Goal: Task Accomplishment & Management: Use online tool/utility

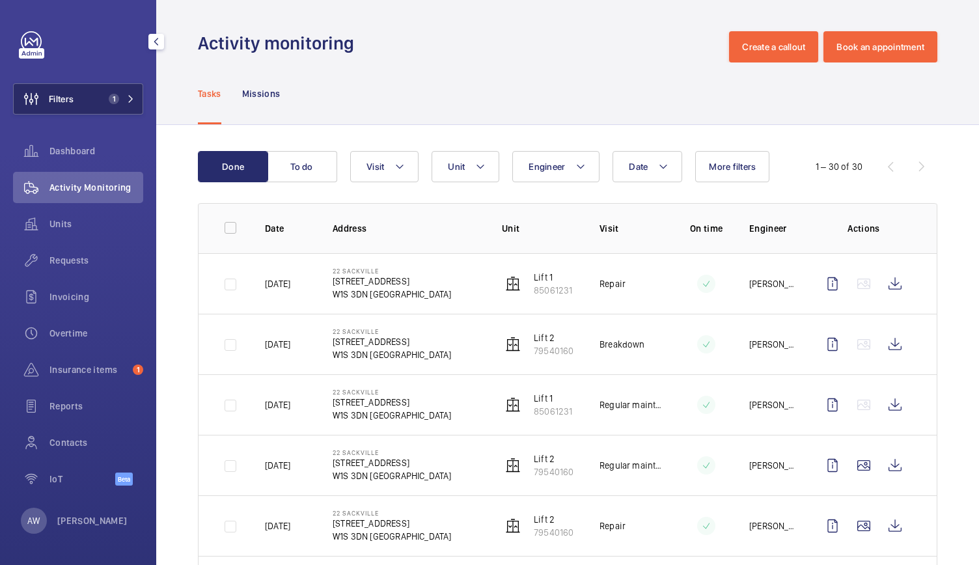
click at [139, 105] on button "Filters 1" at bounding box center [78, 98] width 130 height 31
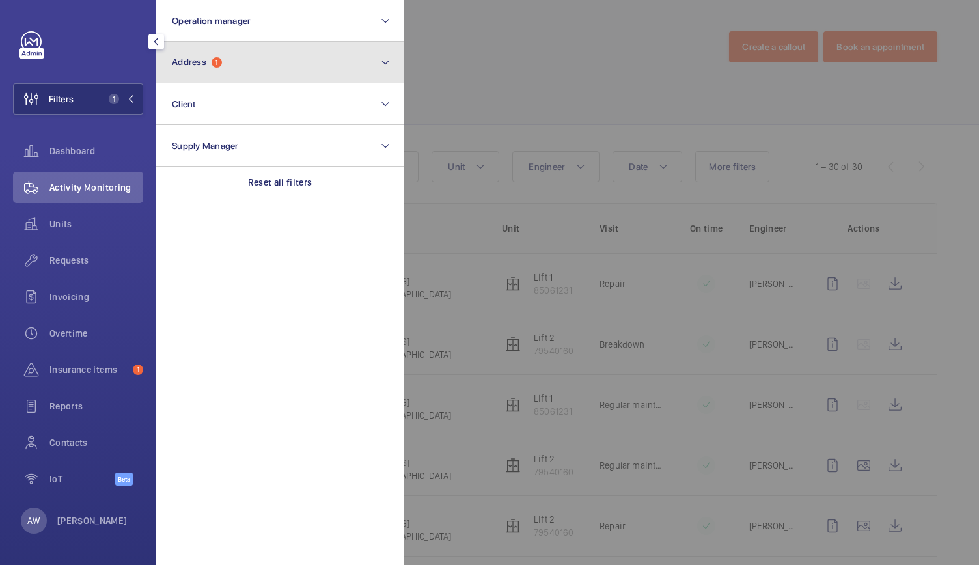
click at [246, 67] on button "Address 1" at bounding box center [279, 63] width 247 height 42
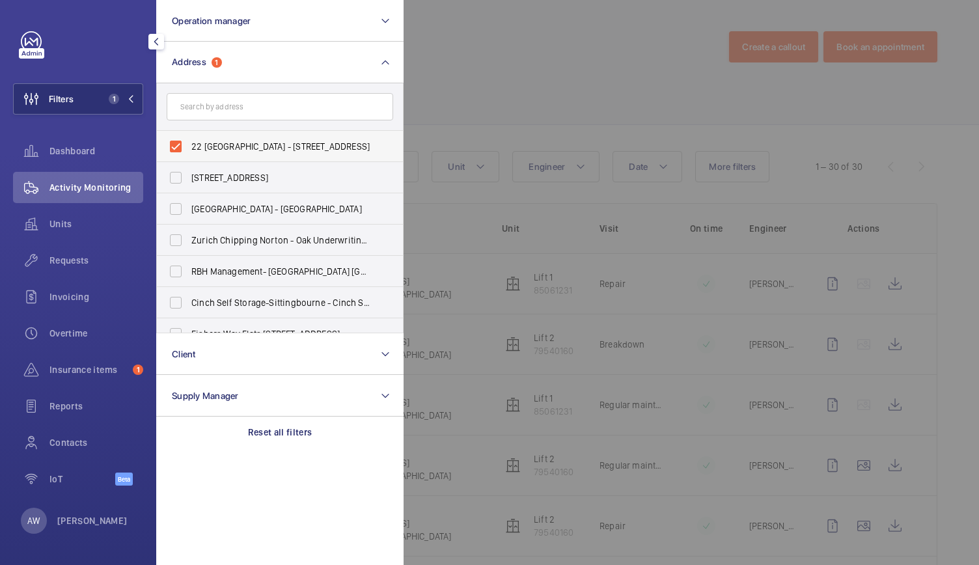
click at [173, 143] on label "22 [GEOGRAPHIC_DATA] - [STREET_ADDRESS]" at bounding box center [270, 146] width 226 height 31
click at [173, 143] on input "22 [GEOGRAPHIC_DATA] - [STREET_ADDRESS]" at bounding box center [176, 146] width 26 height 26
checkbox input "false"
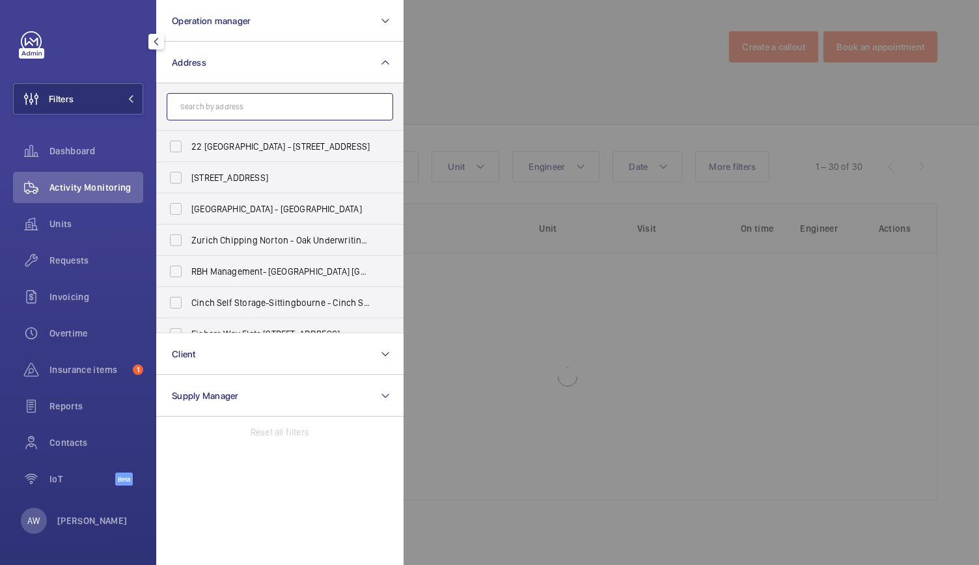
click at [226, 105] on input "text" at bounding box center [280, 106] width 226 height 27
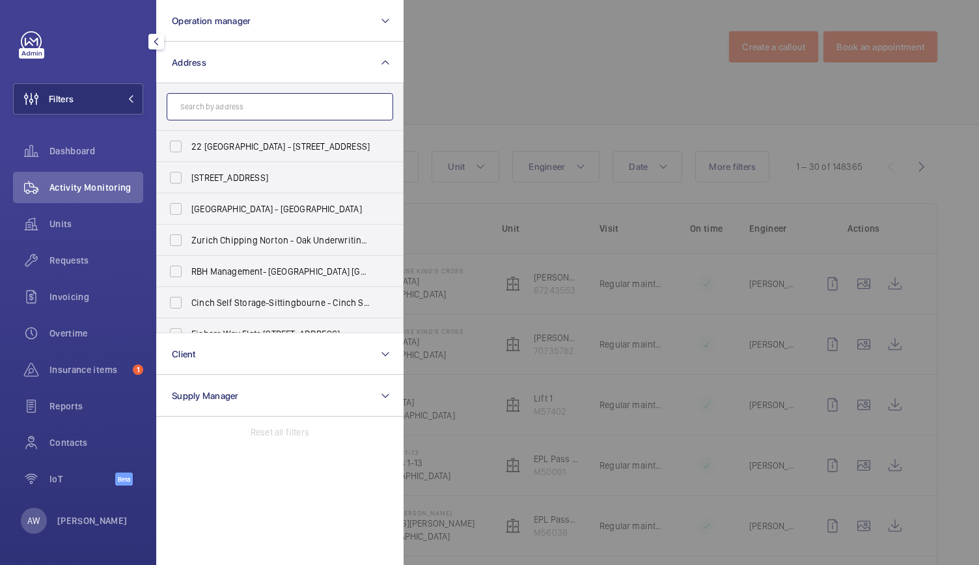
click at [252, 107] on input "text" at bounding box center [280, 106] width 226 height 27
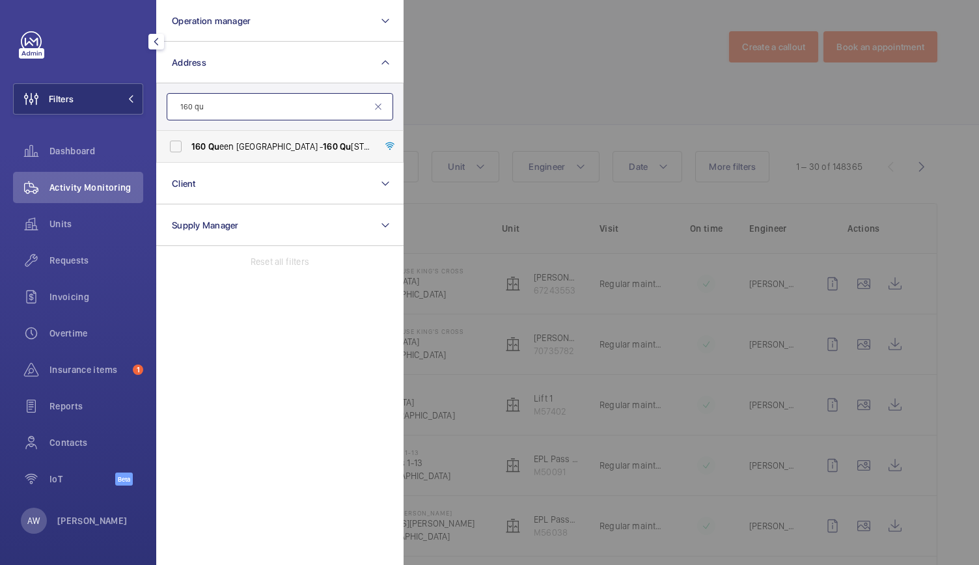
type input "160 qu"
click at [236, 141] on span "160 Qu een [GEOGRAPHIC_DATA] - [STREET_ADDRESS]" at bounding box center [280, 146] width 179 height 13
click at [189, 141] on input "160 Qu een [GEOGRAPHIC_DATA] - [STREET_ADDRESS]" at bounding box center [176, 146] width 26 height 26
checkbox input "true"
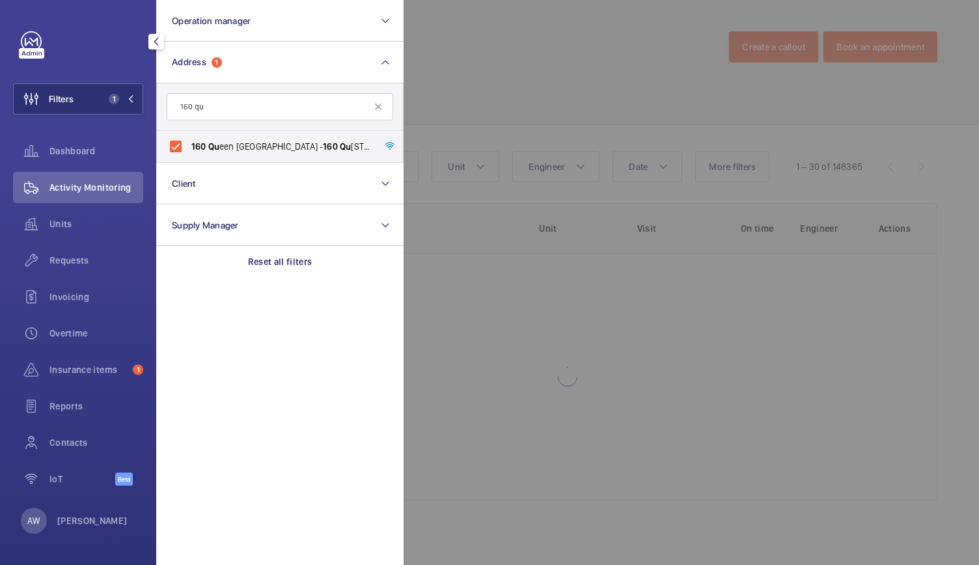
click at [444, 64] on div at bounding box center [893, 282] width 979 height 565
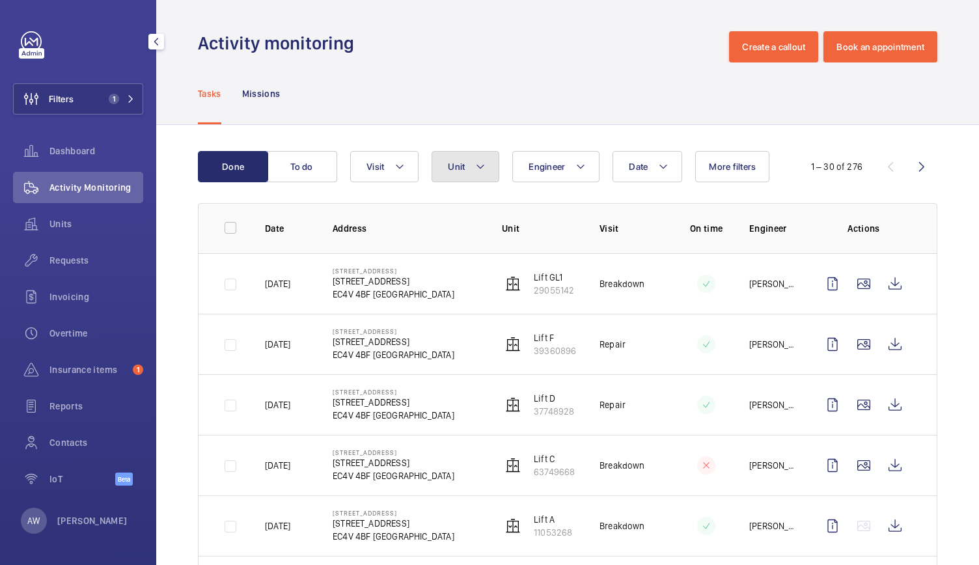
click at [449, 172] on button "Unit" at bounding box center [466, 166] width 68 height 31
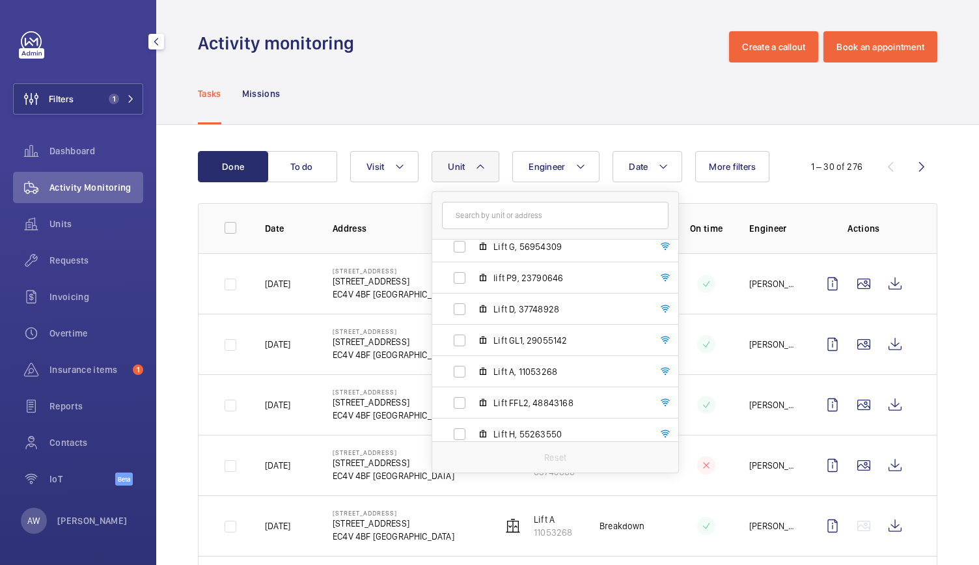
scroll to position [329, 0]
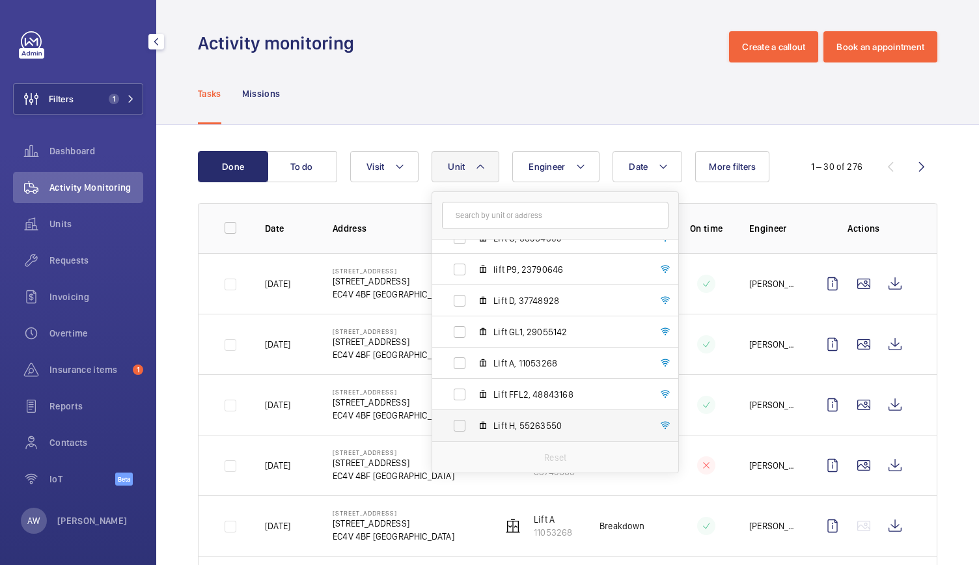
click at [572, 422] on span "Lift H, 55263550" at bounding box center [568, 425] width 151 height 13
click at [473, 422] on input "Lift H, 55263550" at bounding box center [459, 426] width 26 height 26
checkbox input "true"
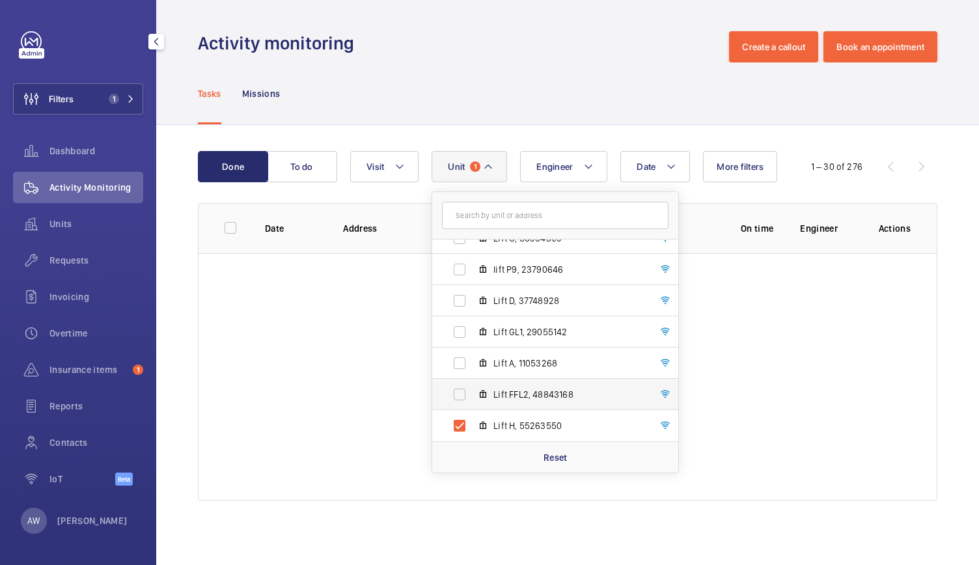
click at [561, 397] on span "Lift FFL2, 48843168" at bounding box center [568, 394] width 151 height 13
click at [473, 397] on input "Lift FFL2, 48843168" at bounding box center [459, 394] width 26 height 26
checkbox input "true"
click at [542, 364] on span "Lift A, 11053268" at bounding box center [568, 363] width 151 height 13
click at [473, 364] on input "Lift A, 11053268" at bounding box center [459, 363] width 26 height 26
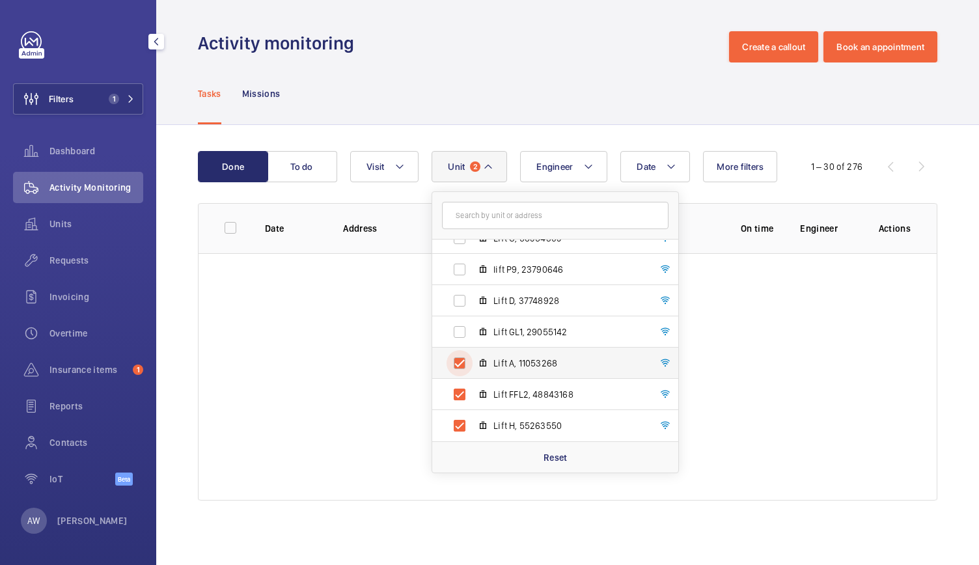
checkbox input "true"
click at [534, 326] on span "Lift GL1, 29055142" at bounding box center [568, 331] width 151 height 13
click at [473, 326] on input "Lift GL1, 29055142" at bounding box center [459, 332] width 26 height 26
checkbox input "true"
click at [519, 291] on label "Lift D, 37748928" at bounding box center [544, 300] width 225 height 31
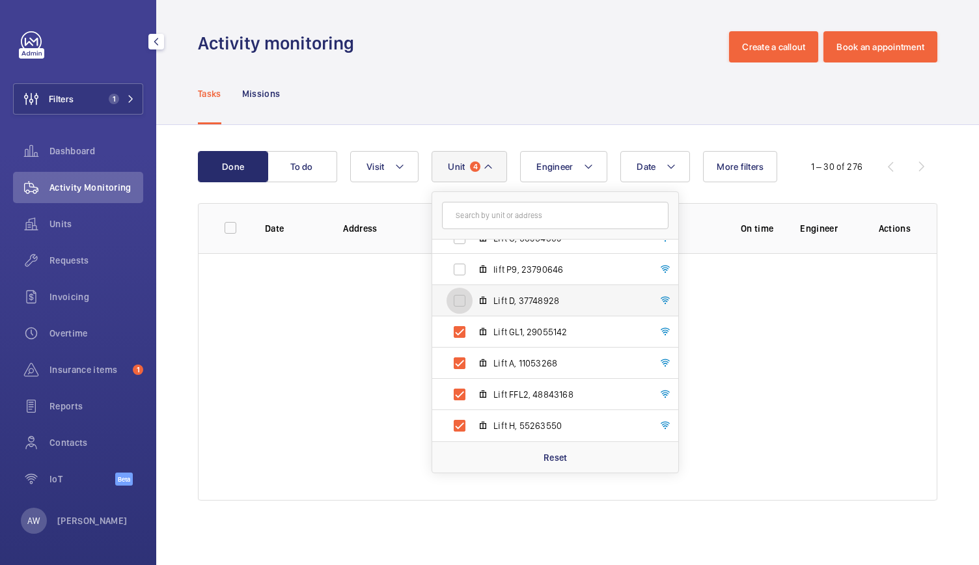
click at [473, 291] on input "Lift D, 37748928" at bounding box center [459, 301] width 26 height 26
checkbox input "true"
click at [515, 264] on span "lift P9, 23790646" at bounding box center [568, 269] width 151 height 13
click at [473, 264] on input "lift P9, 23790646" at bounding box center [459, 269] width 26 height 26
checkbox input "true"
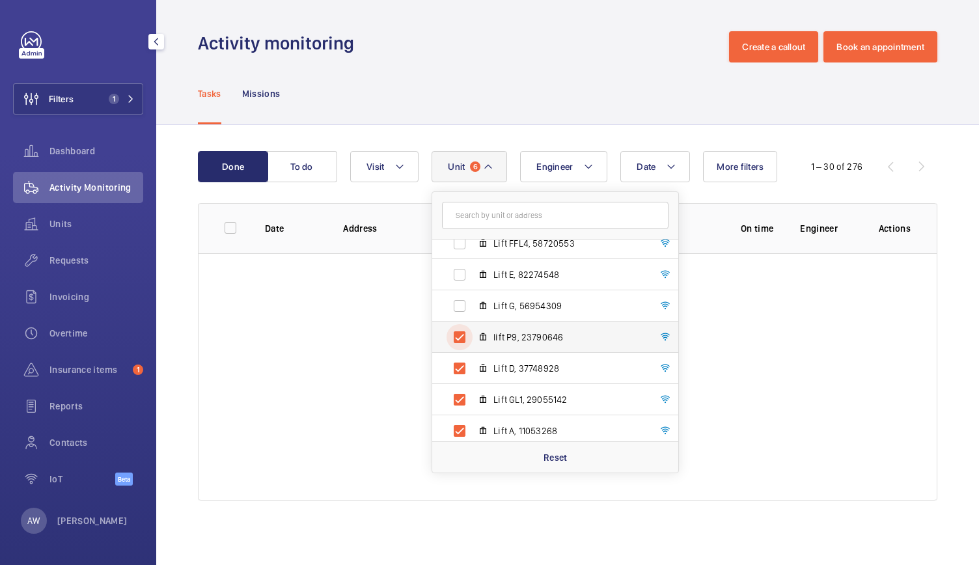
scroll to position [259, 0]
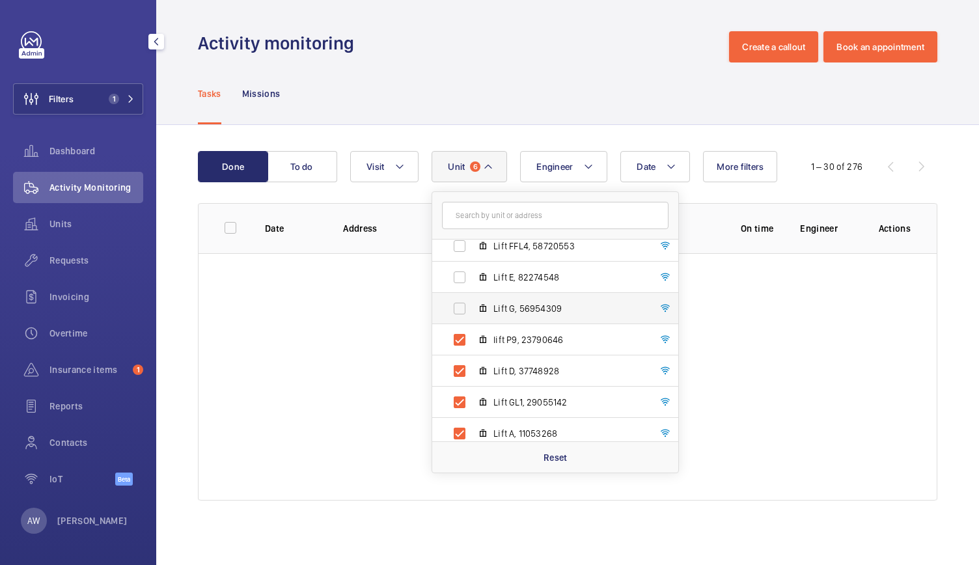
click at [513, 303] on span "Lift G, 56954309" at bounding box center [568, 308] width 151 height 13
click at [473, 303] on input "Lift G, 56954309" at bounding box center [459, 308] width 26 height 26
checkbox input "true"
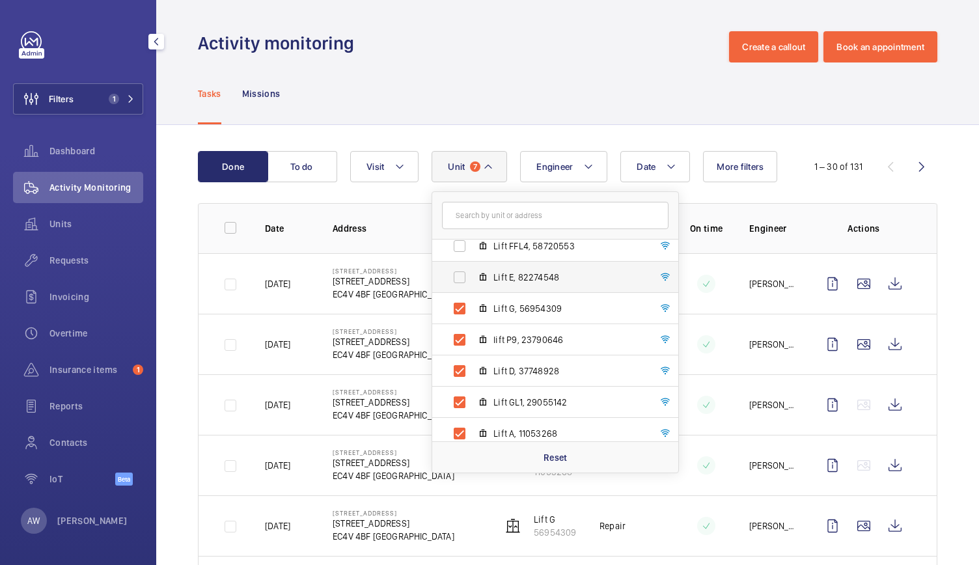
click at [510, 272] on span "Lift E, 82274548" at bounding box center [568, 277] width 151 height 13
click at [473, 272] on input "Lift E, 82274548" at bounding box center [459, 277] width 26 height 26
checkbox input "true"
click at [512, 254] on label "Lift FFL4, 58720553" at bounding box center [544, 245] width 225 height 31
click at [473, 254] on input "Lift FFL4, 58720553" at bounding box center [459, 246] width 26 height 26
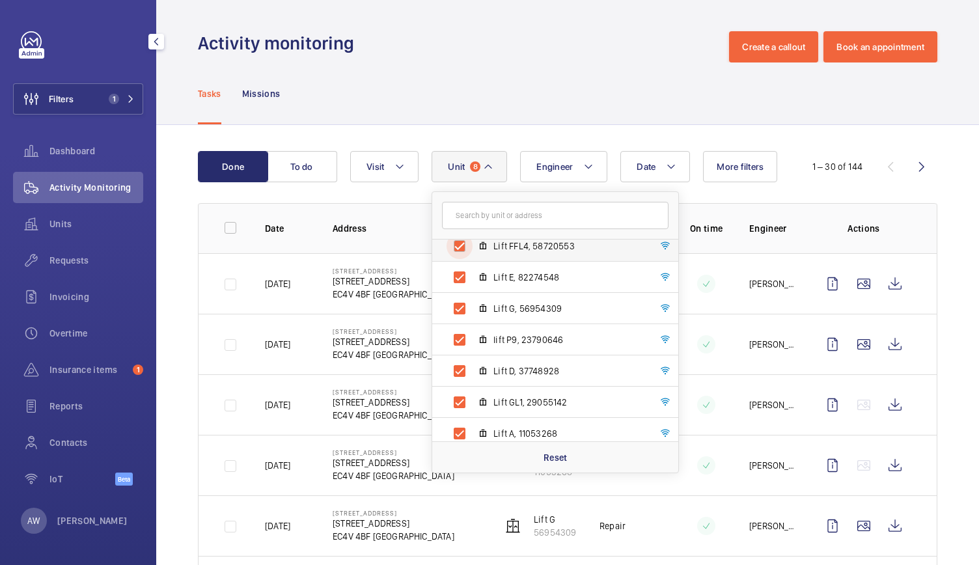
checkbox input "true"
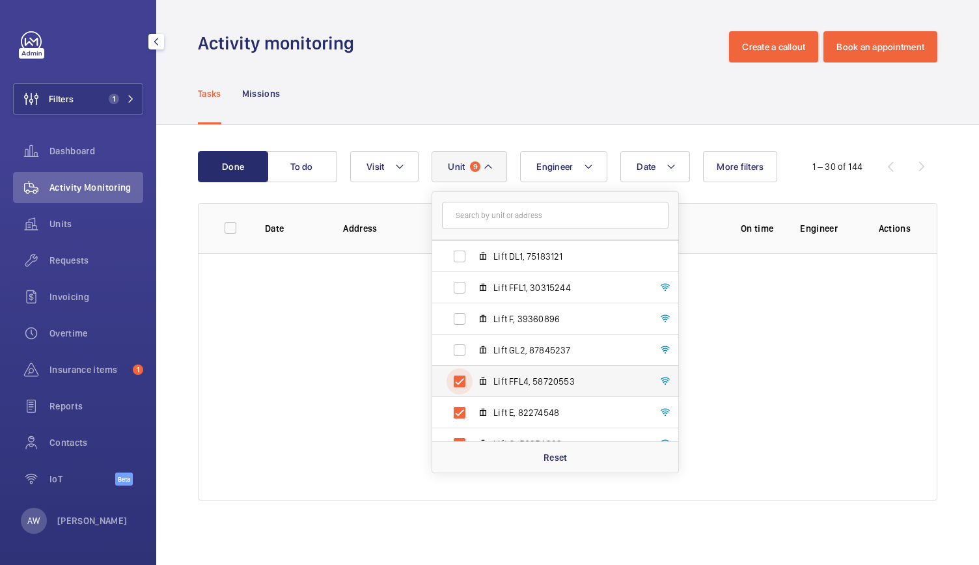
scroll to position [111, 0]
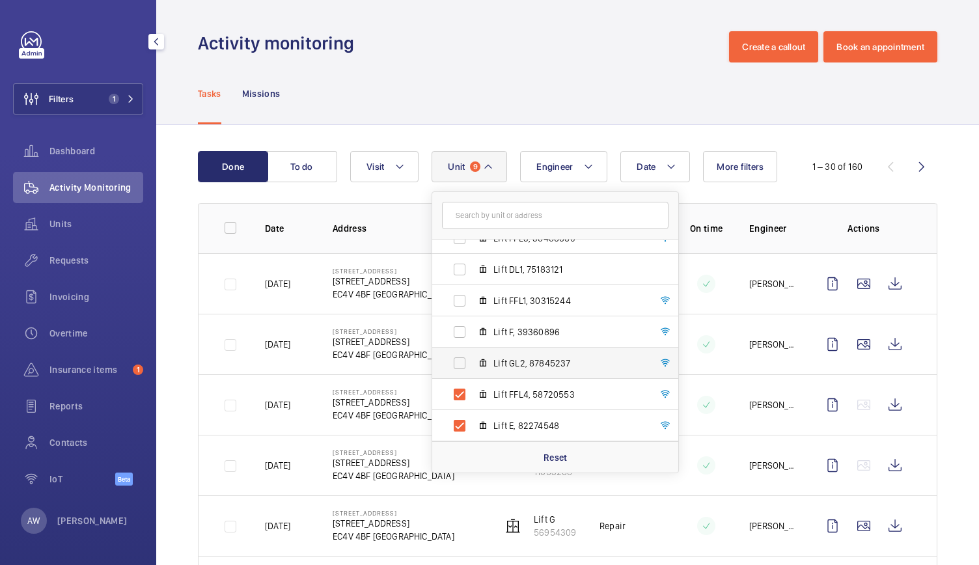
click at [504, 367] on span "Lift GL2, 87845237" at bounding box center [568, 363] width 151 height 13
click at [473, 367] on input "Lift GL2, 87845237" at bounding box center [459, 363] width 26 height 26
checkbox input "true"
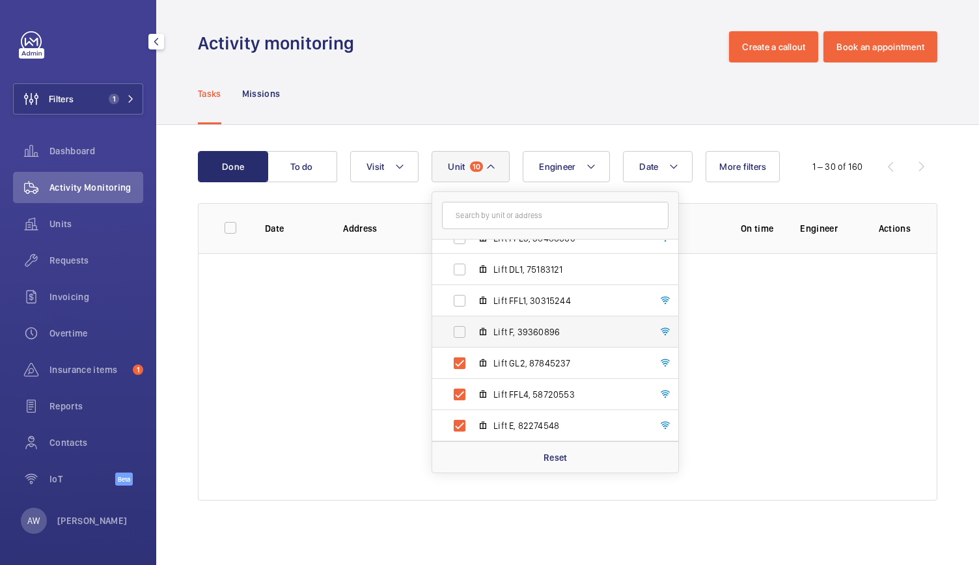
click at [512, 334] on span "Lift F, 39360896" at bounding box center [568, 331] width 151 height 13
click at [473, 334] on input "Lift F, 39360896" at bounding box center [459, 332] width 26 height 26
checkbox input "true"
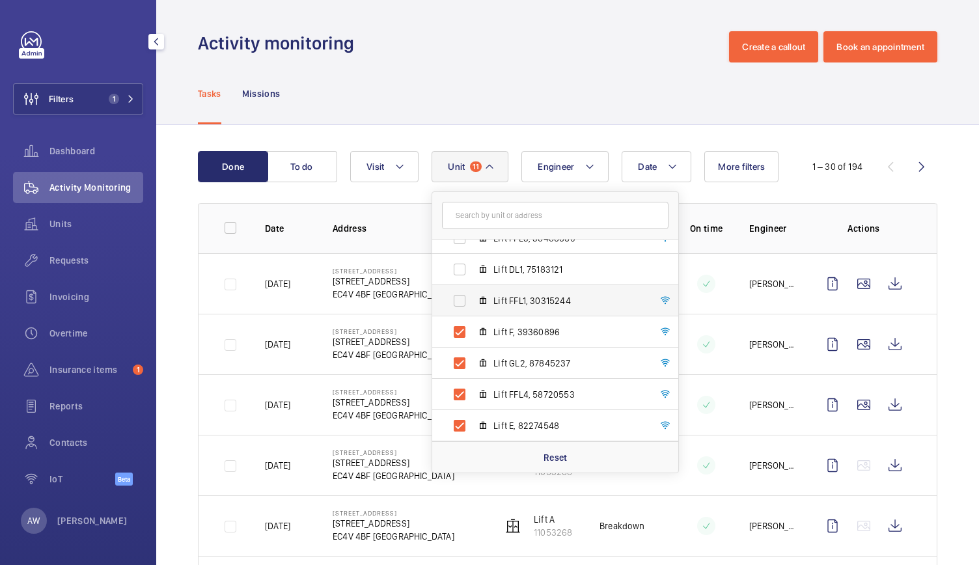
click at [513, 308] on label "Lift FFL1, 30315244" at bounding box center [544, 300] width 225 height 31
click at [473, 308] on input "Lift FFL1, 30315244" at bounding box center [459, 301] width 26 height 26
checkbox input "true"
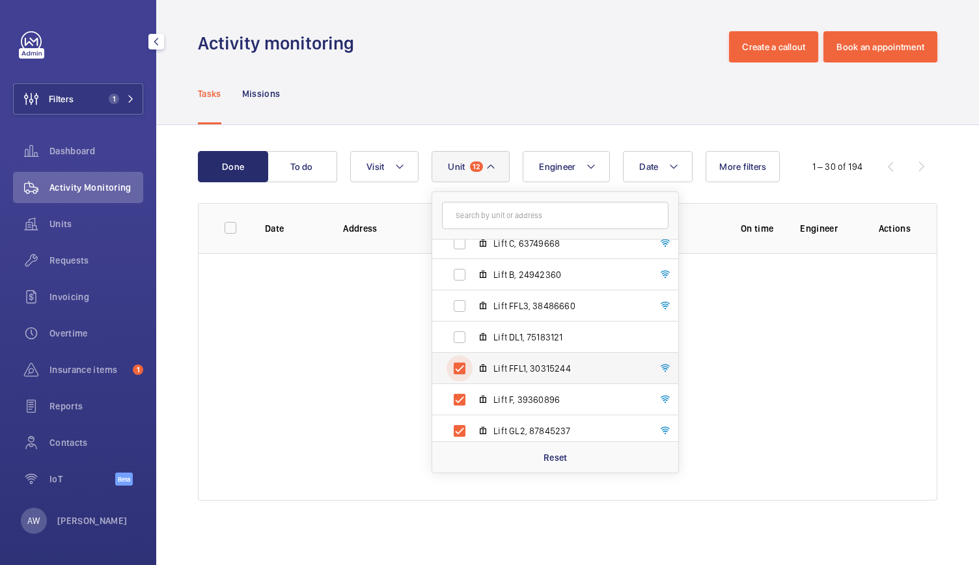
scroll to position [35, 0]
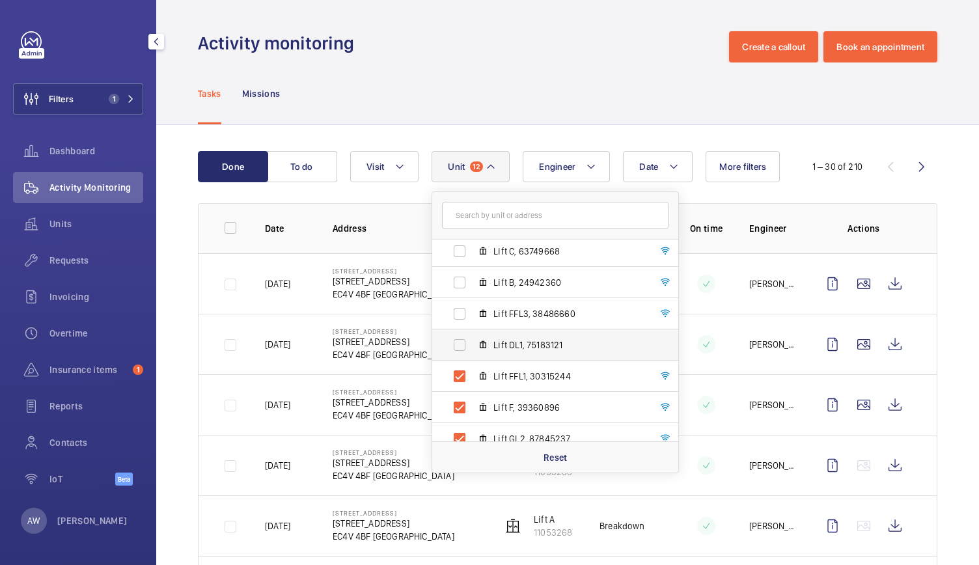
click at [512, 343] on span "Lift DL1, 75183121" at bounding box center [568, 344] width 151 height 13
click at [473, 343] on input "Lift DL1, 75183121" at bounding box center [459, 345] width 26 height 26
checkbox input "true"
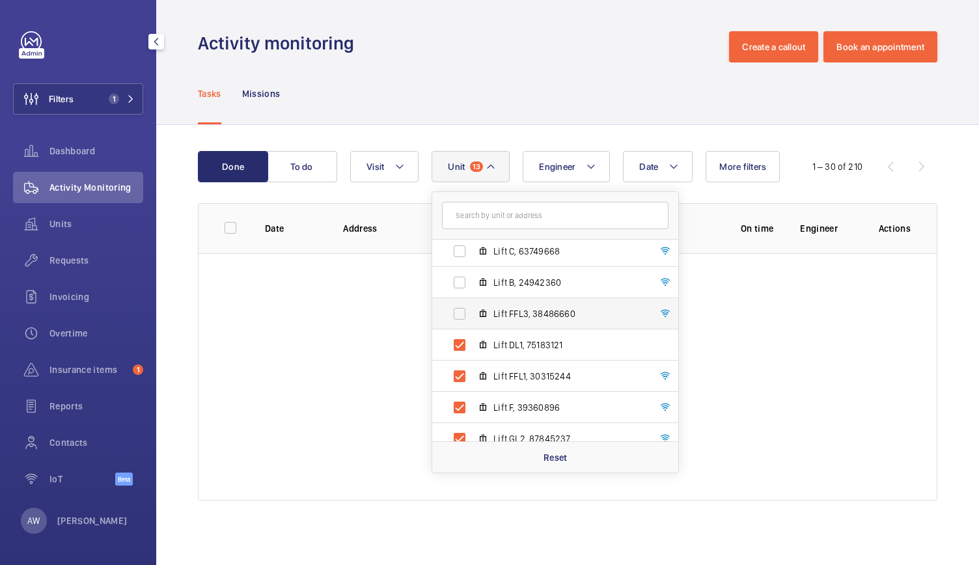
click at [514, 312] on span "Lift FFL3, 38486660" at bounding box center [568, 313] width 151 height 13
click at [473, 312] on input "Lift FFL3, 38486660" at bounding box center [459, 314] width 26 height 26
checkbox input "true"
click at [513, 279] on span "Lift B, 24942360" at bounding box center [568, 282] width 151 height 13
click at [473, 279] on input "Lift B, 24942360" at bounding box center [459, 282] width 26 height 26
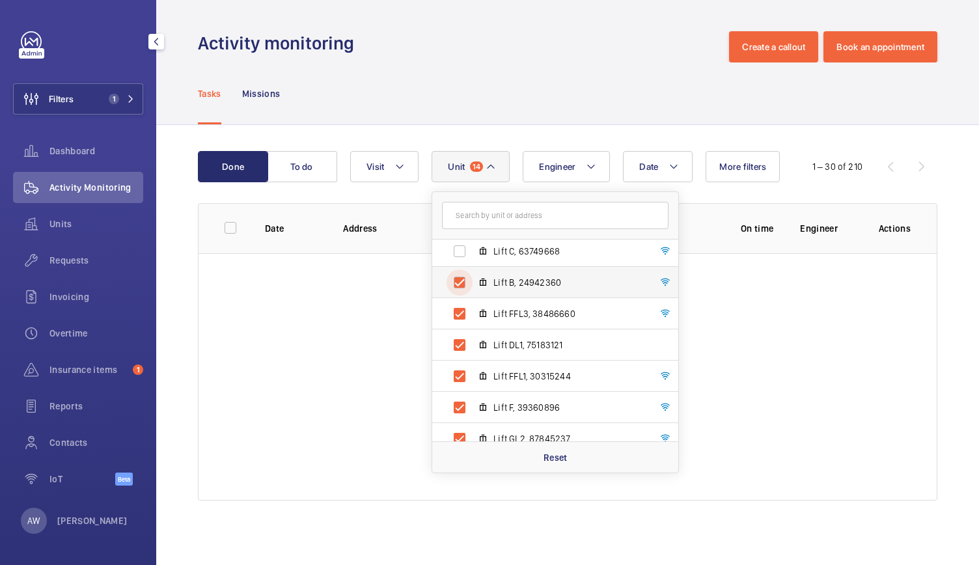
checkbox input "true"
click at [514, 249] on span "Lift C, 63749668" at bounding box center [568, 251] width 151 height 13
click at [473, 249] on input "Lift C, 63749668" at bounding box center [459, 251] width 26 height 26
checkbox input "true"
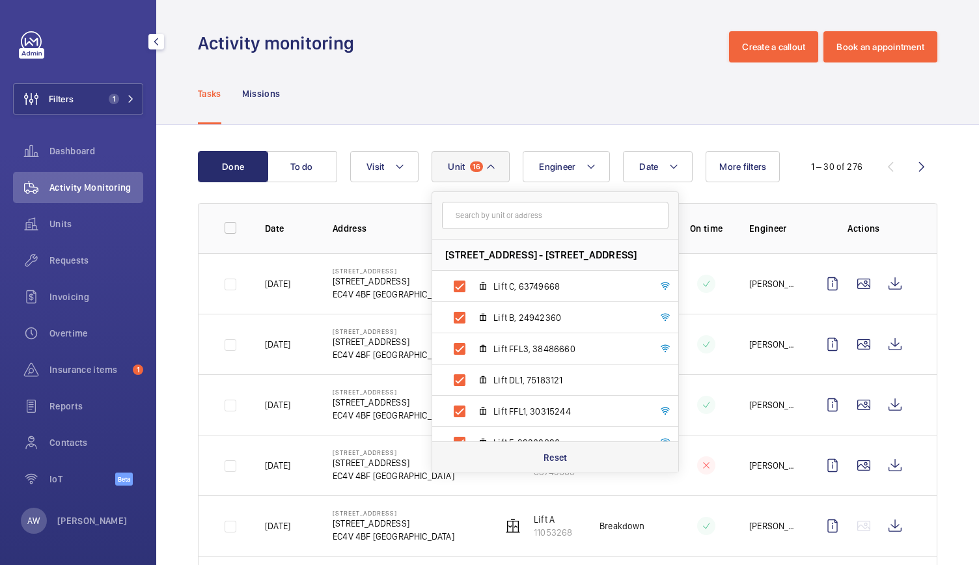
click at [555, 457] on p "Reset" at bounding box center [555, 457] width 24 height 13
click at [570, 103] on div "Tasks Missions" at bounding box center [567, 93] width 739 height 62
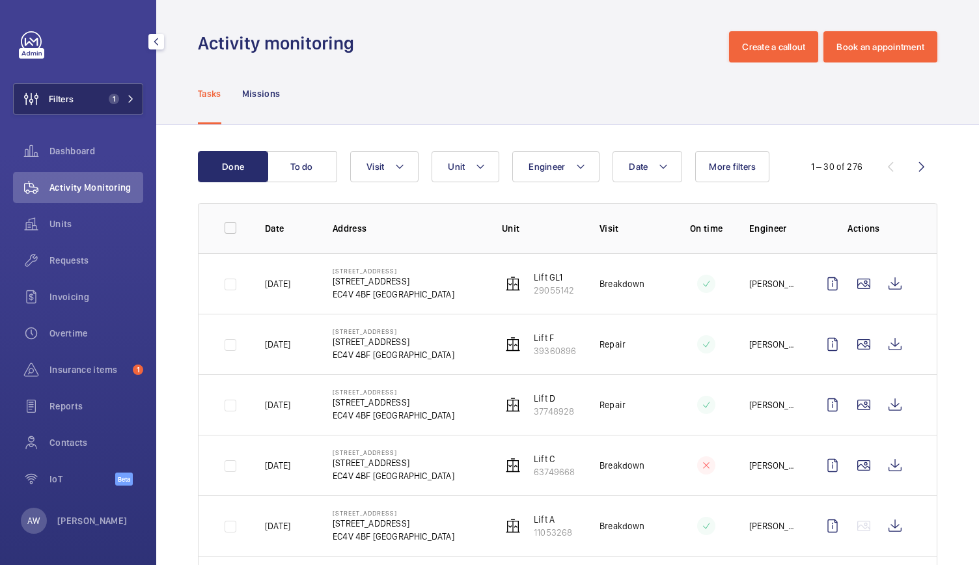
click at [131, 96] on mat-icon at bounding box center [131, 99] width 8 height 8
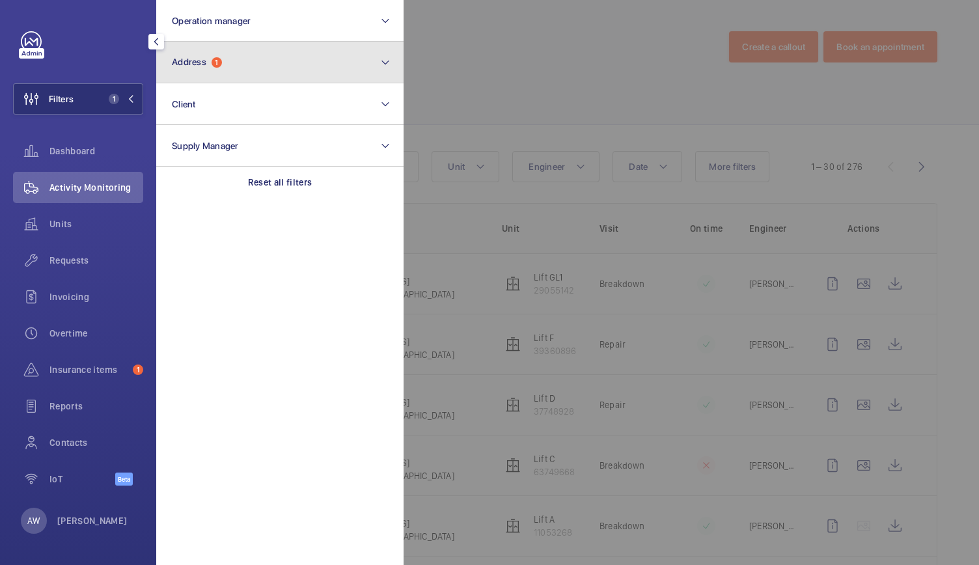
click at [223, 64] on button "Address 1" at bounding box center [279, 63] width 247 height 42
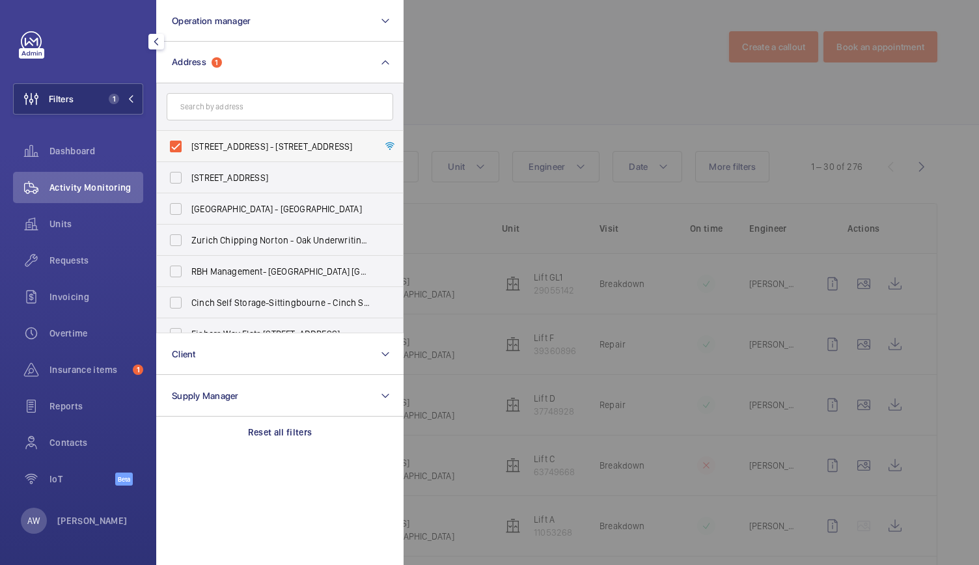
click at [178, 148] on label "[STREET_ADDRESS] - [STREET_ADDRESS]" at bounding box center [270, 146] width 226 height 31
click at [178, 148] on input "[STREET_ADDRESS] - [STREET_ADDRESS]" at bounding box center [176, 146] width 26 height 26
checkbox input "false"
click at [556, 41] on div at bounding box center [893, 282] width 979 height 565
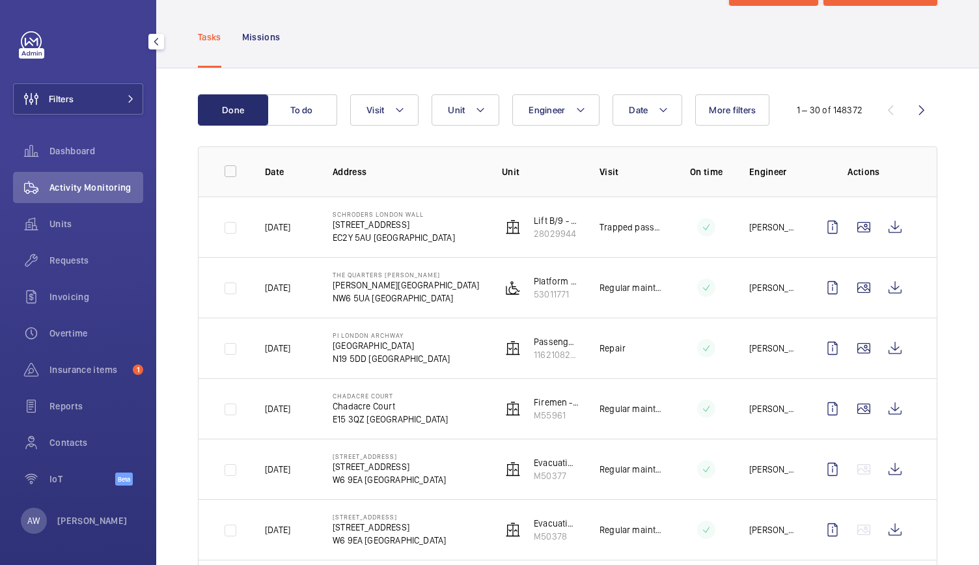
scroll to position [55, 0]
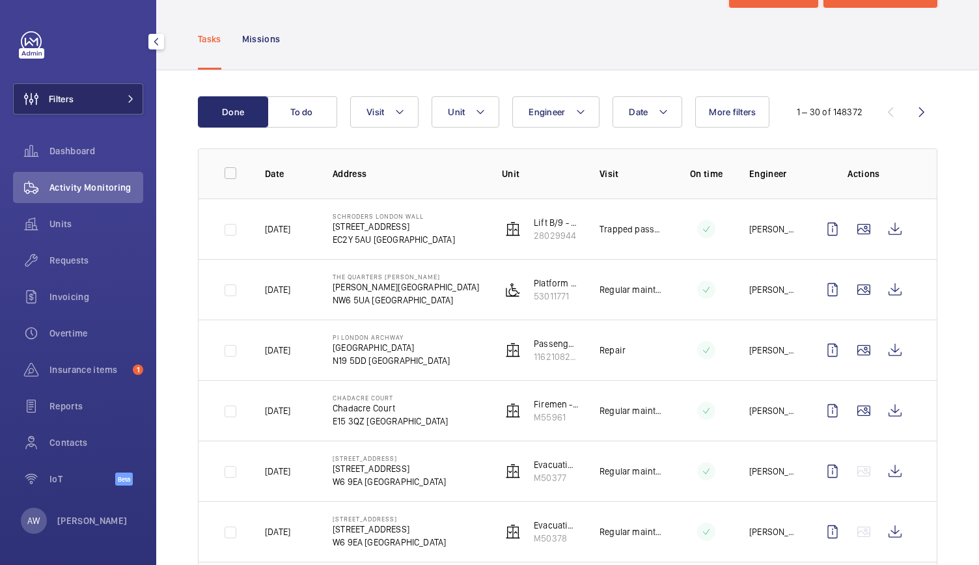
click at [100, 95] on button "Filters" at bounding box center [78, 98] width 130 height 31
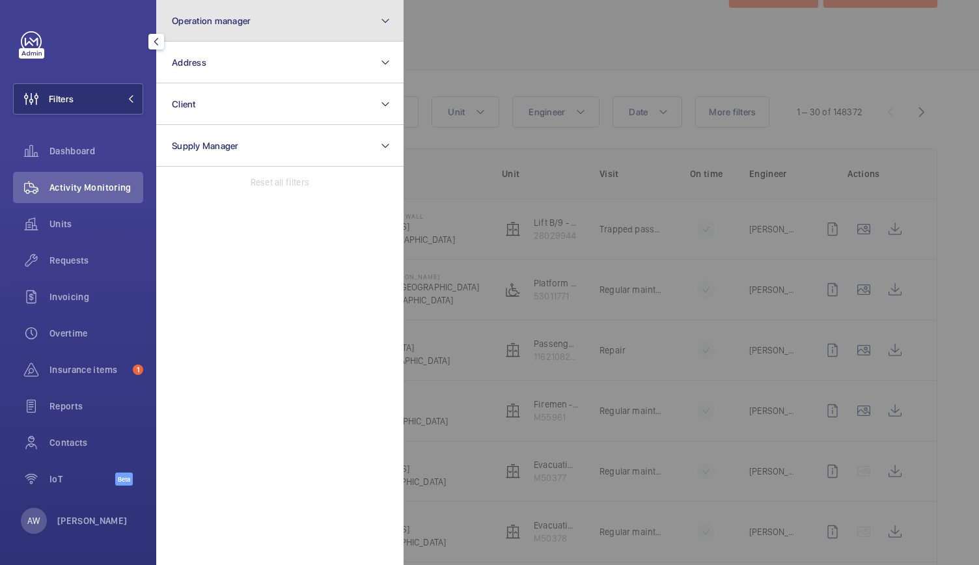
click at [299, 23] on button "Operation manager" at bounding box center [279, 21] width 247 height 42
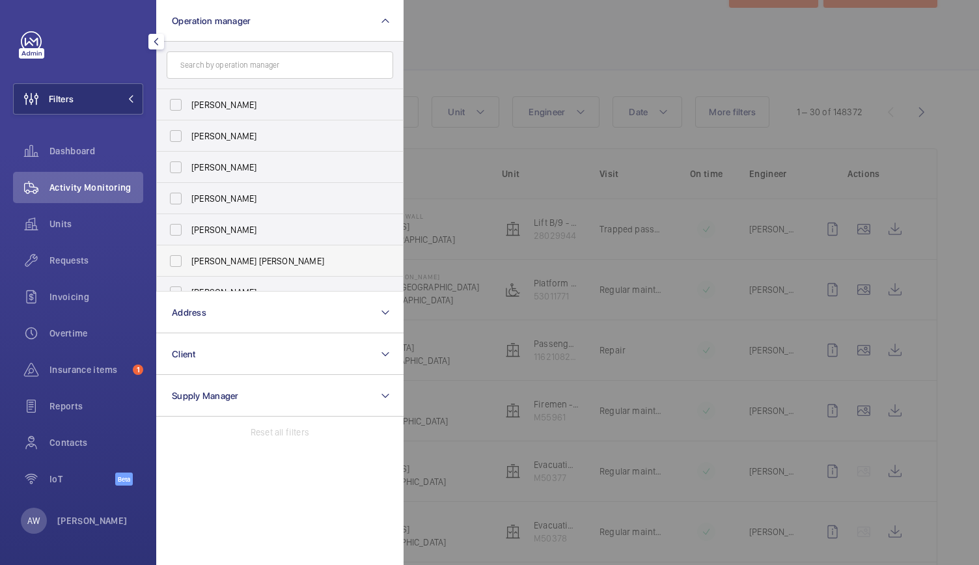
scroll to position [74, 0]
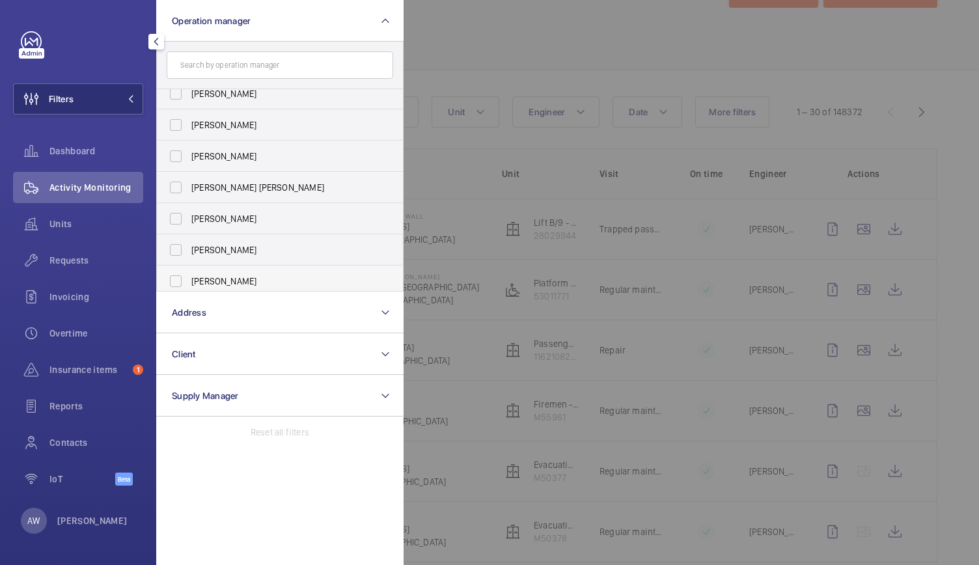
click at [181, 277] on label "[PERSON_NAME]" at bounding box center [270, 281] width 226 height 31
click at [181, 277] on input "[PERSON_NAME]" at bounding box center [176, 281] width 26 height 26
checkbox input "true"
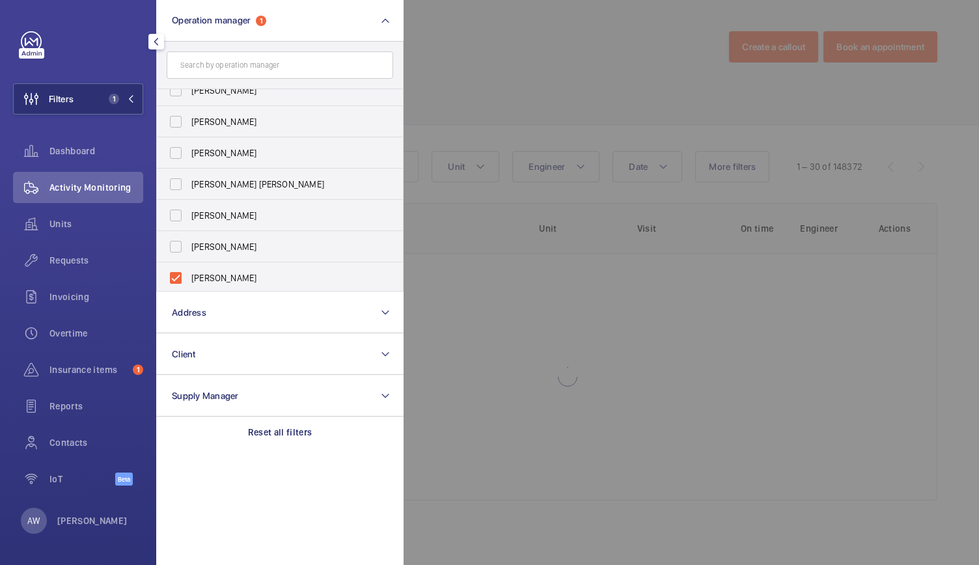
click at [487, 80] on div at bounding box center [893, 282] width 979 height 565
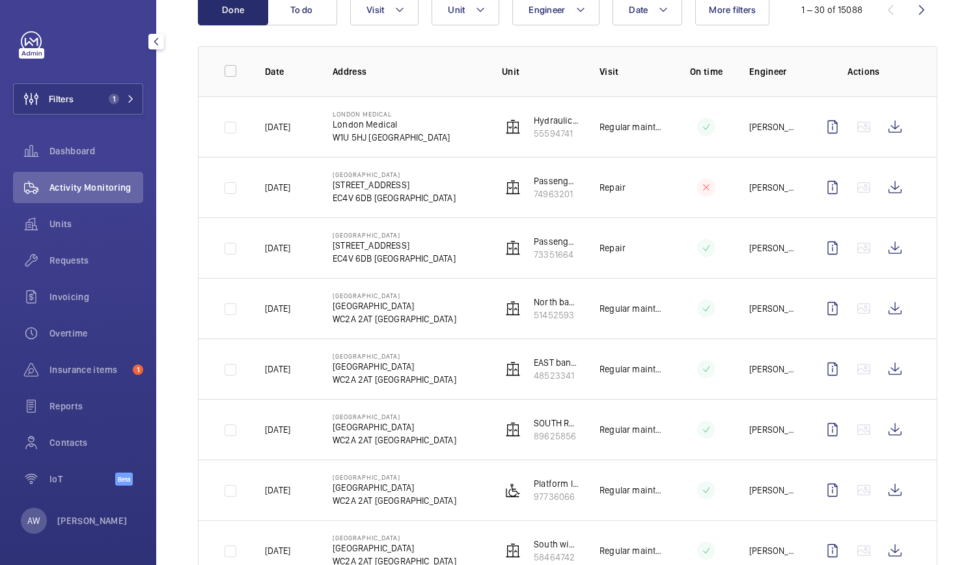
scroll to position [158, 0]
click at [96, 222] on span "Units" at bounding box center [96, 223] width 94 height 13
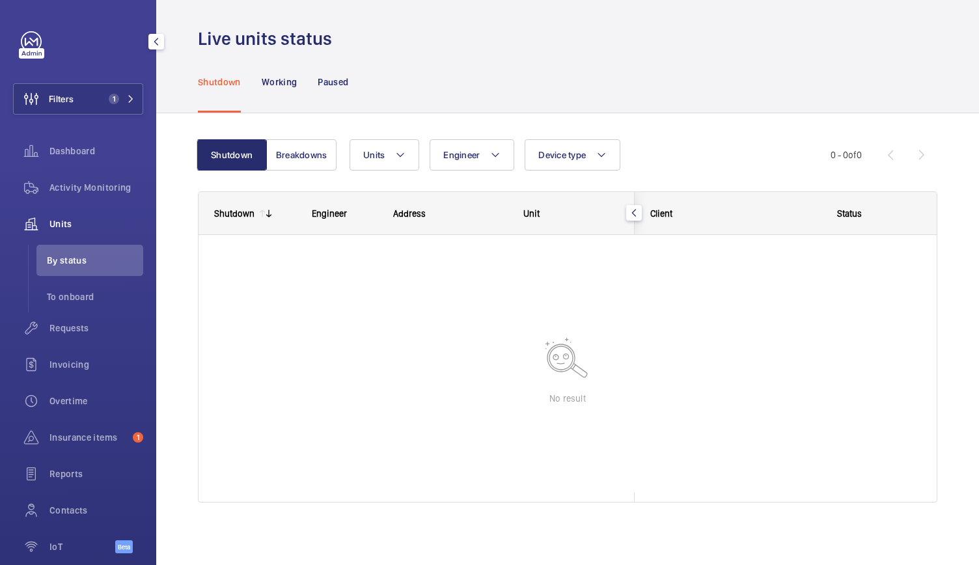
scroll to position [5, 0]
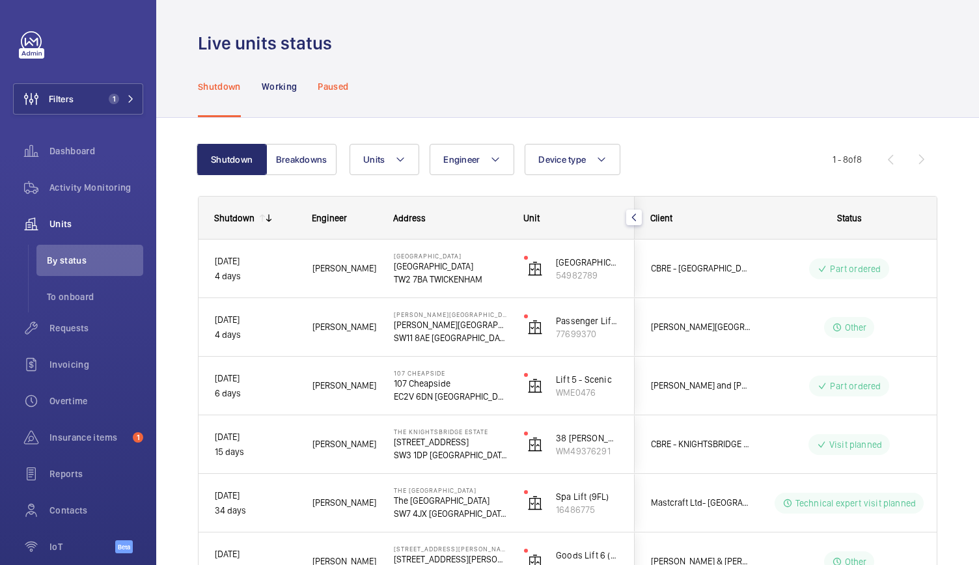
click at [323, 85] on p "Paused" at bounding box center [333, 86] width 31 height 13
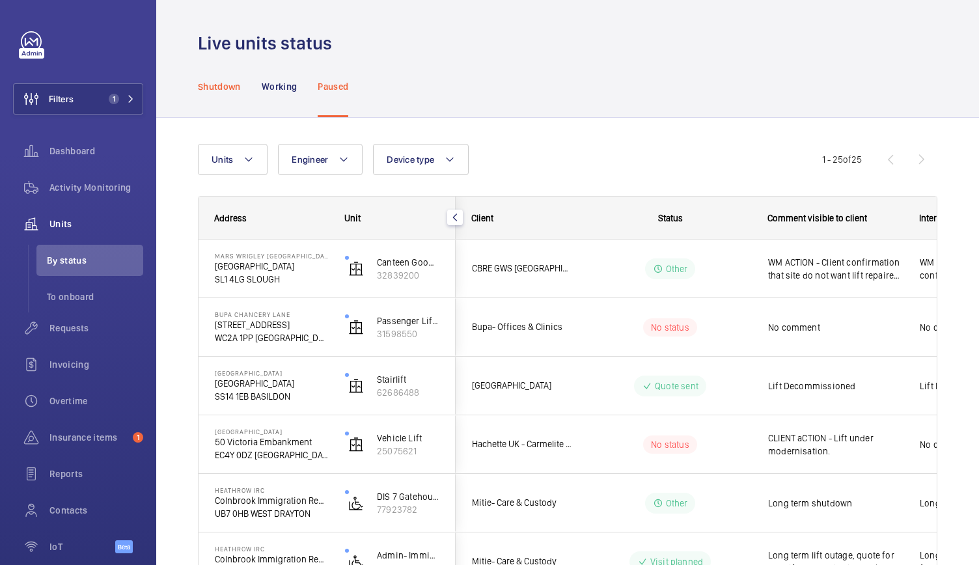
click at [215, 90] on p "Shutdown" at bounding box center [219, 86] width 43 height 13
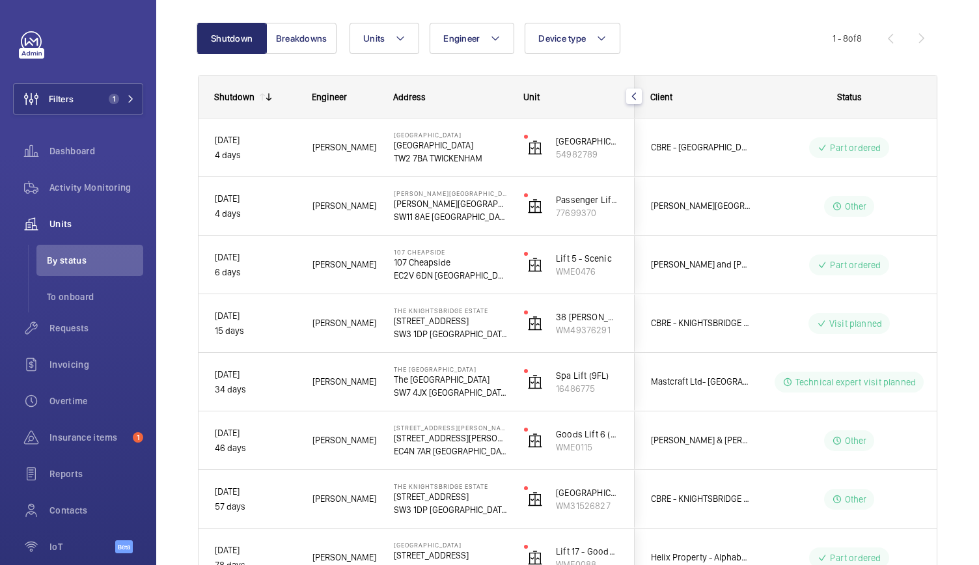
scroll to position [215, 0]
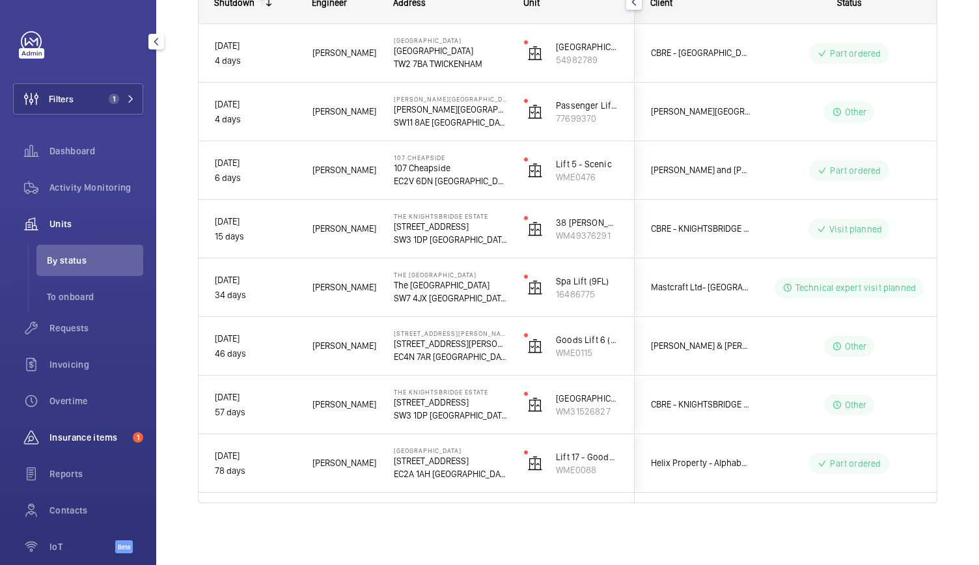
click at [50, 426] on div "Insurance items 1" at bounding box center [78, 437] width 130 height 31
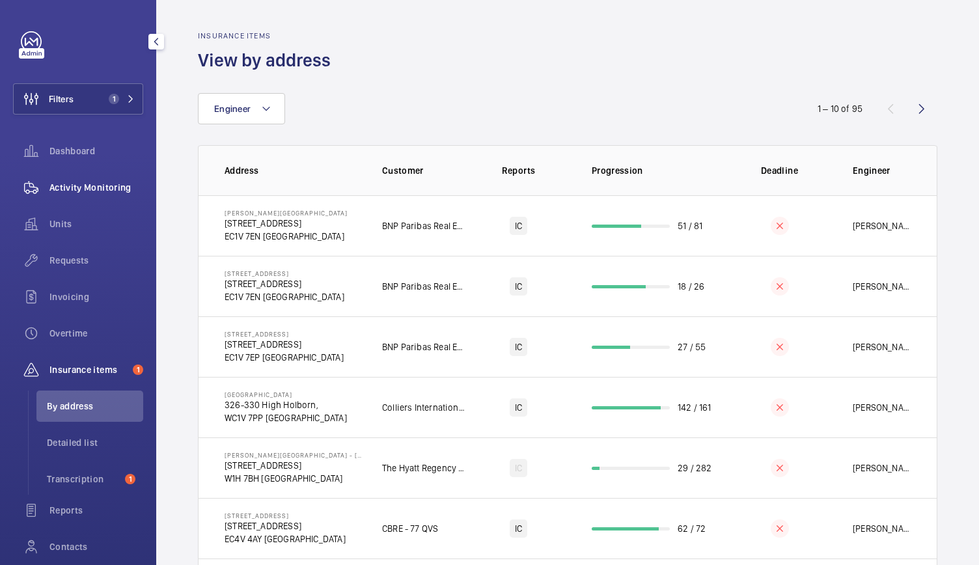
click at [116, 198] on div "Activity Monitoring" at bounding box center [78, 187] width 130 height 31
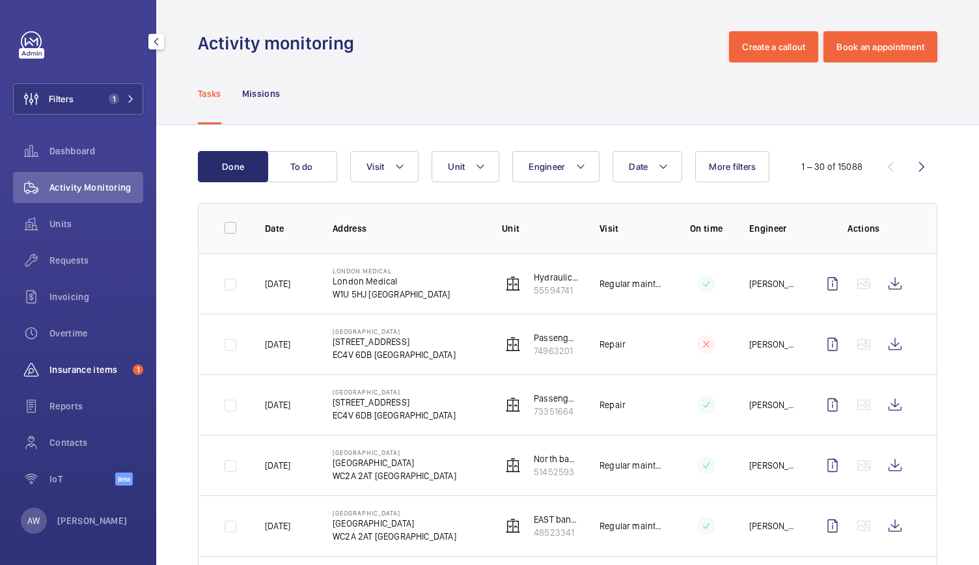
click at [75, 377] on div "Insurance items 1" at bounding box center [78, 369] width 130 height 31
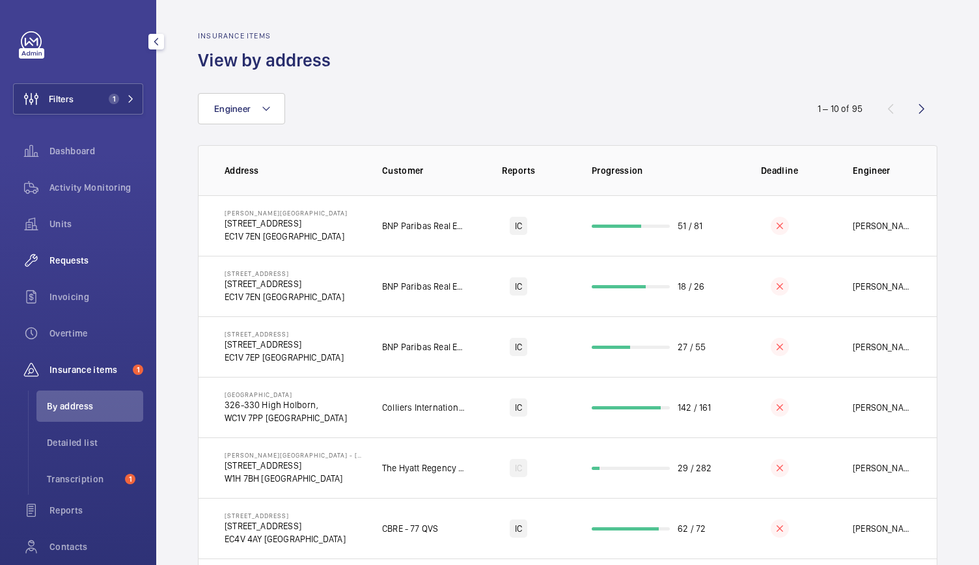
click at [81, 254] on span "Requests" at bounding box center [96, 260] width 94 height 13
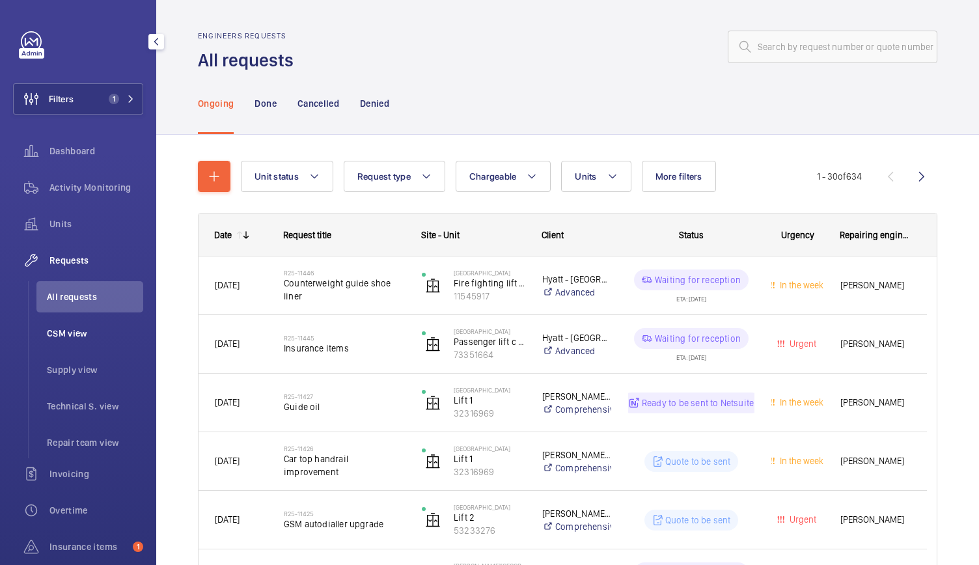
click at [68, 339] on span "CSM view" at bounding box center [95, 333] width 96 height 13
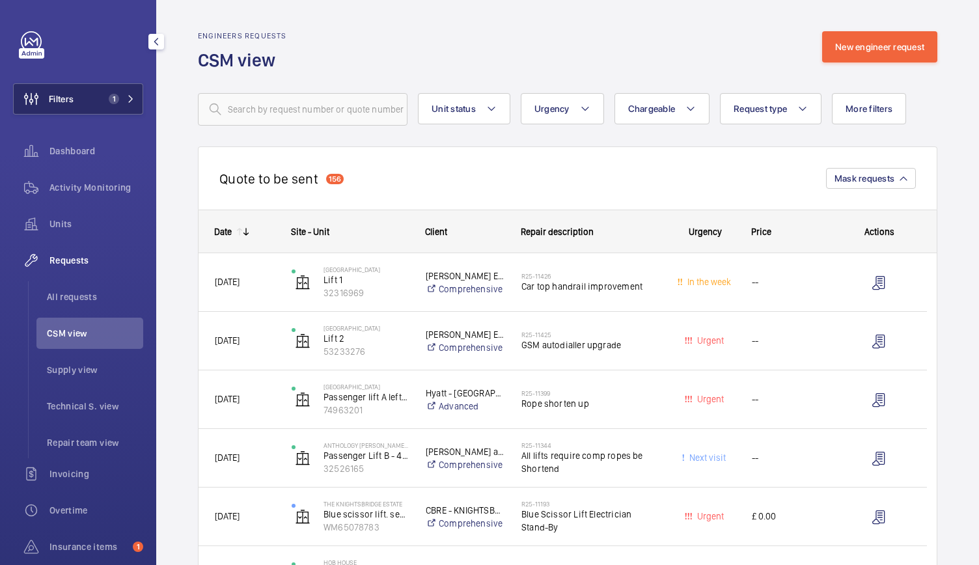
click at [130, 103] on span "1" at bounding box center [118, 99] width 31 height 10
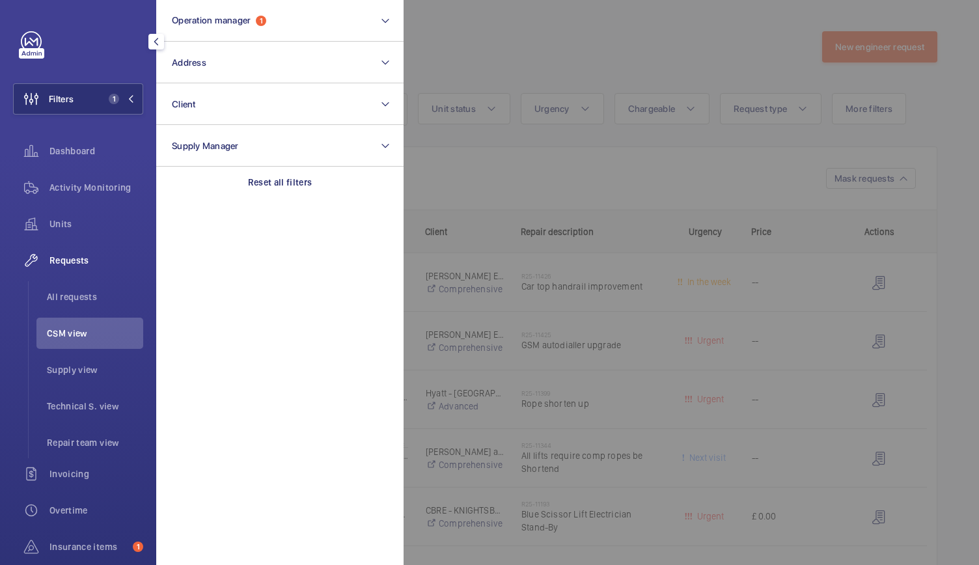
click at [447, 75] on div at bounding box center [893, 282] width 979 height 565
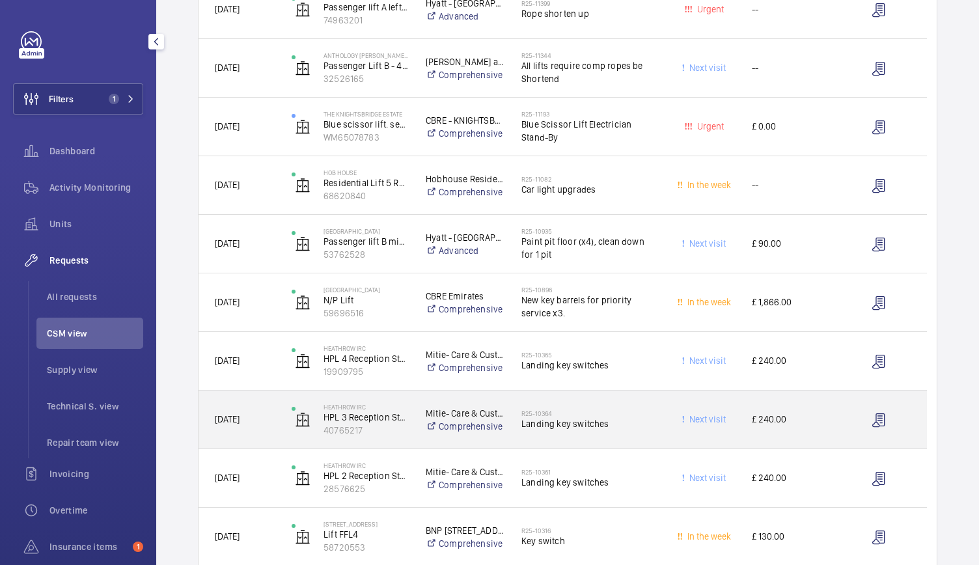
scroll to position [605, 0]
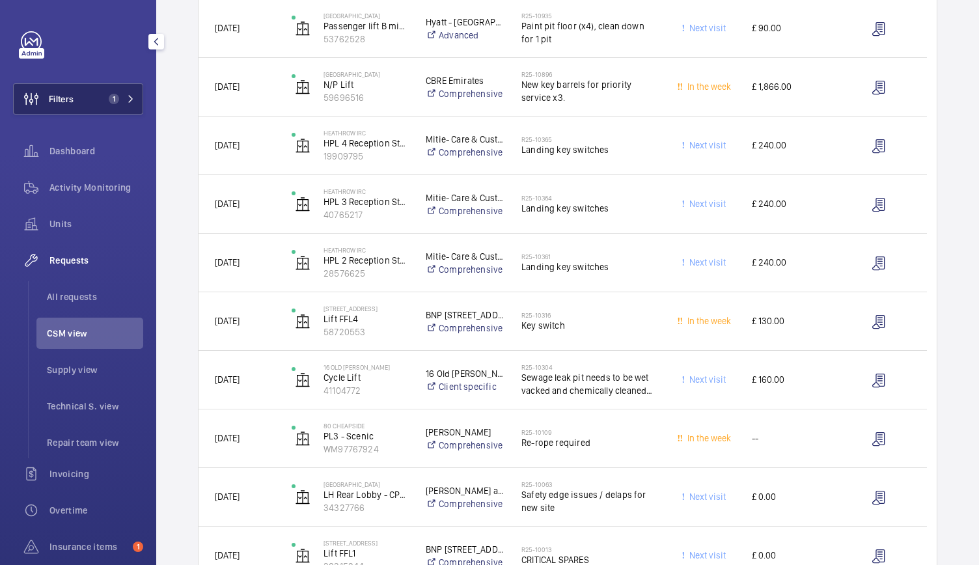
click at [124, 87] on button "Filters 1" at bounding box center [78, 98] width 130 height 31
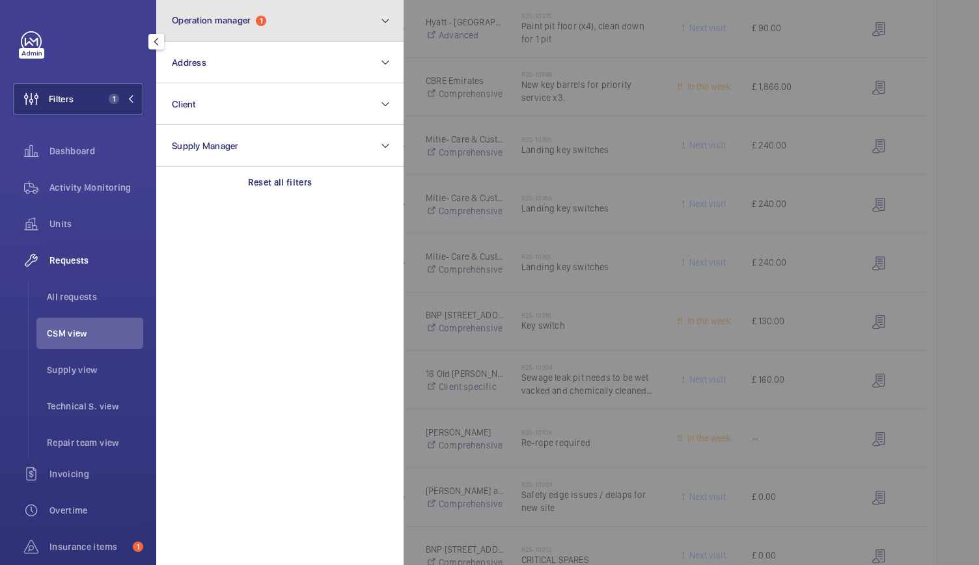
click at [238, 37] on button "Operation manager 1" at bounding box center [279, 21] width 247 height 42
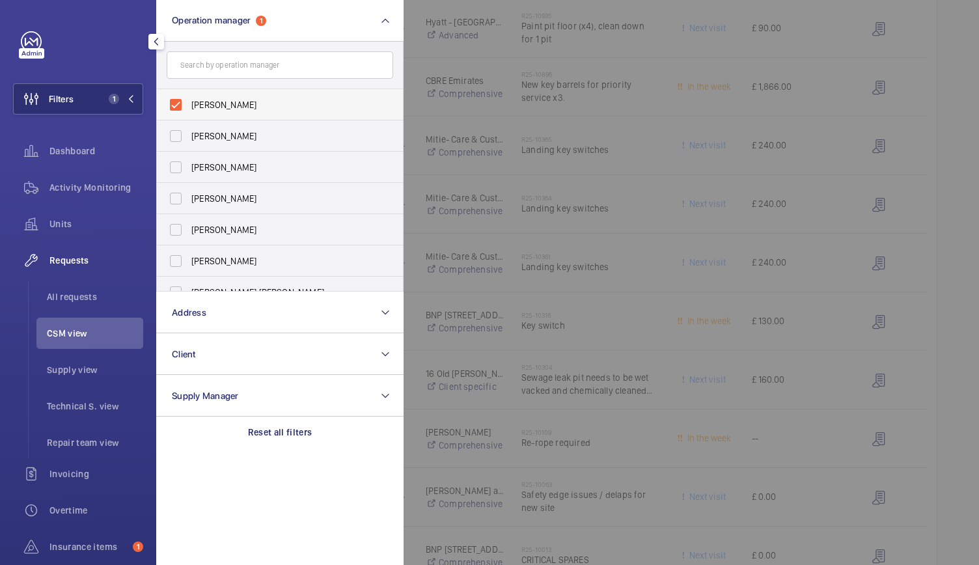
click at [177, 107] on label "[PERSON_NAME]" at bounding box center [270, 104] width 226 height 31
click at [177, 107] on input "[PERSON_NAME]" at bounding box center [176, 105] width 26 height 26
checkbox input "false"
click at [207, 73] on input "text" at bounding box center [280, 64] width 226 height 27
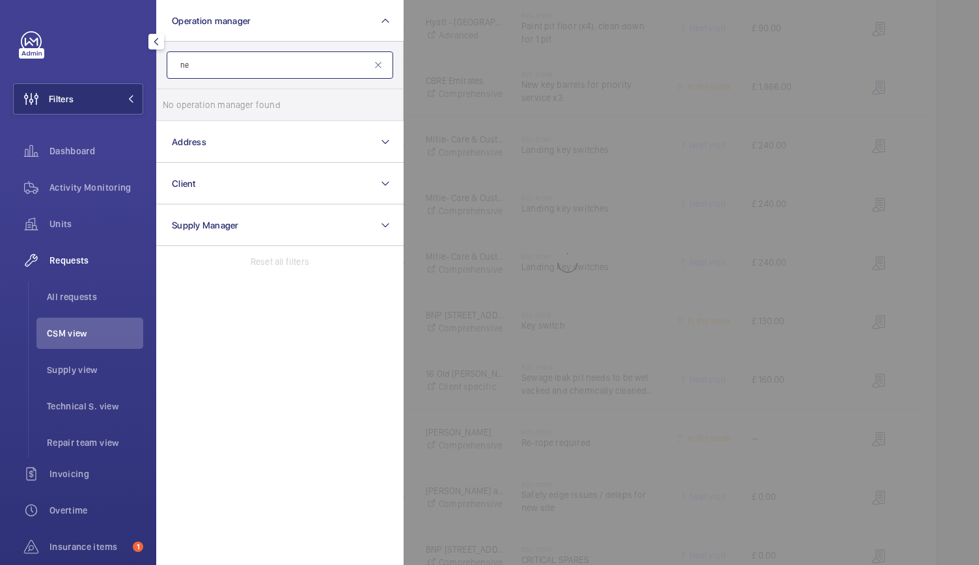
type input "n"
type input "p"
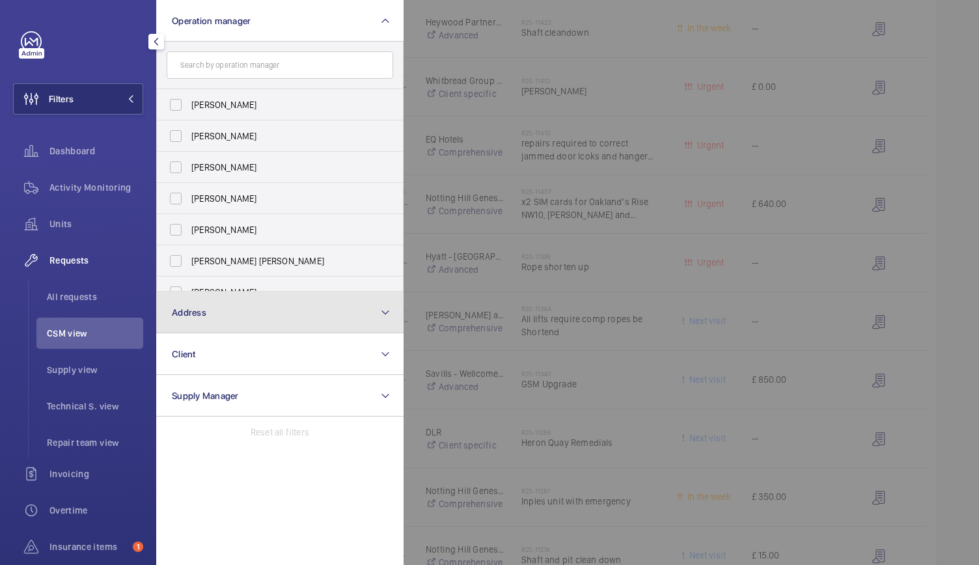
click at [238, 314] on button "Address" at bounding box center [279, 313] width 247 height 42
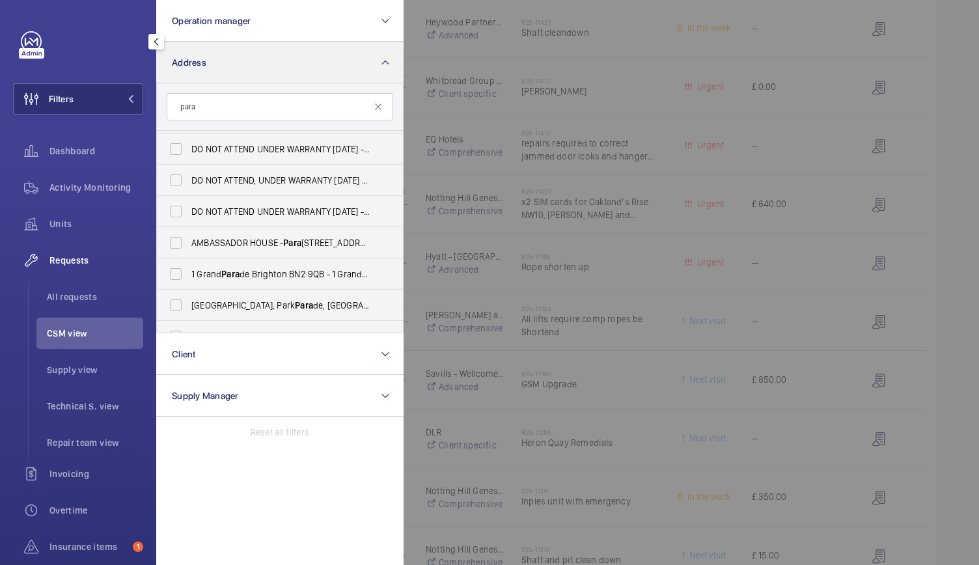
scroll to position [126, 0]
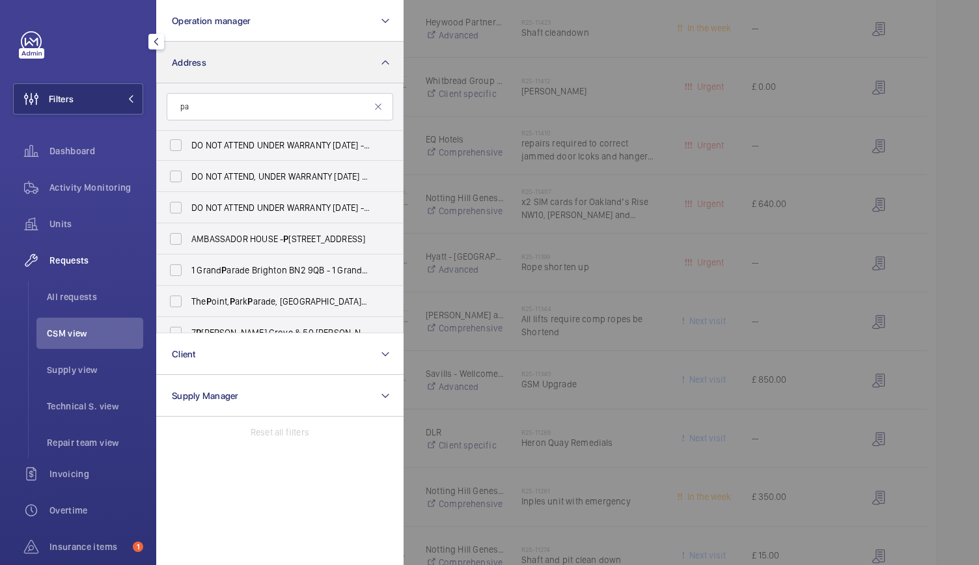
type input "p"
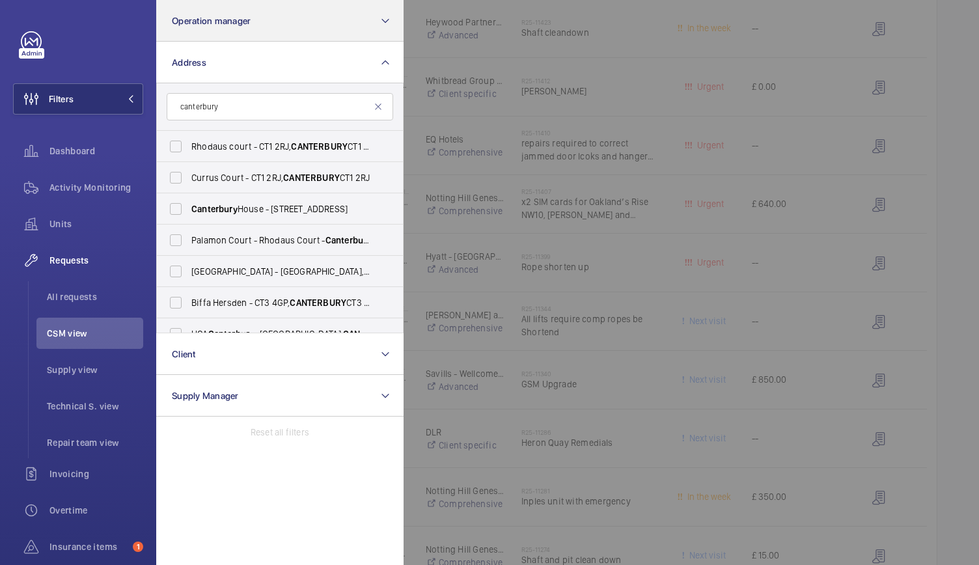
type input "canterbury"
